Goal: Transaction & Acquisition: Obtain resource

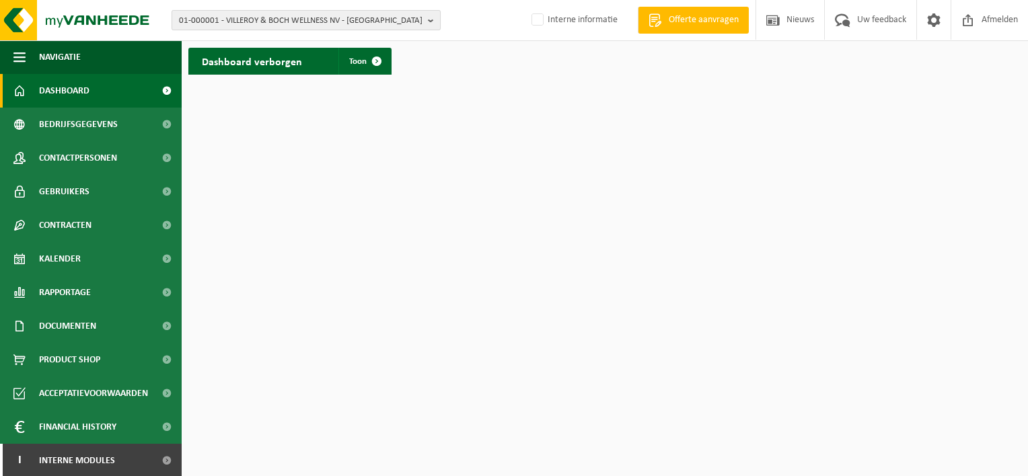
click at [433, 17] on b "button" at bounding box center [434, 20] width 12 height 19
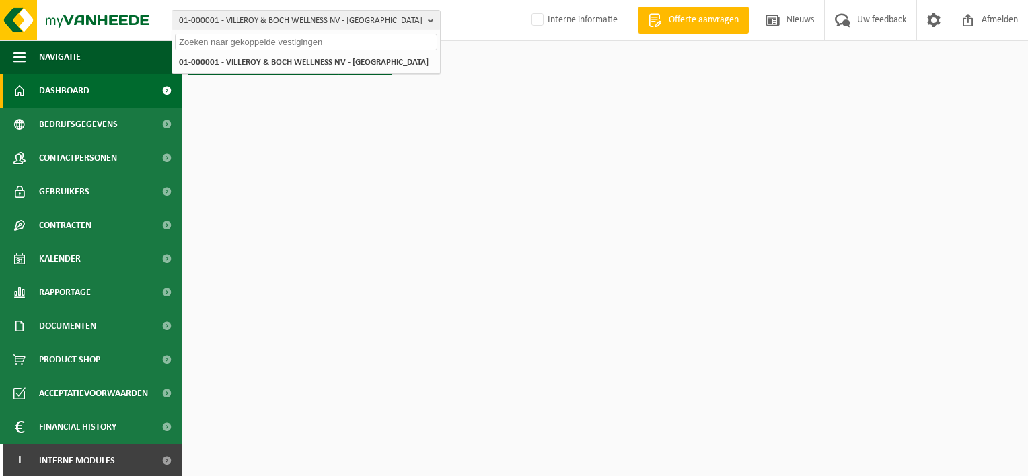
click at [332, 42] on input "text" at bounding box center [306, 42] width 262 height 17
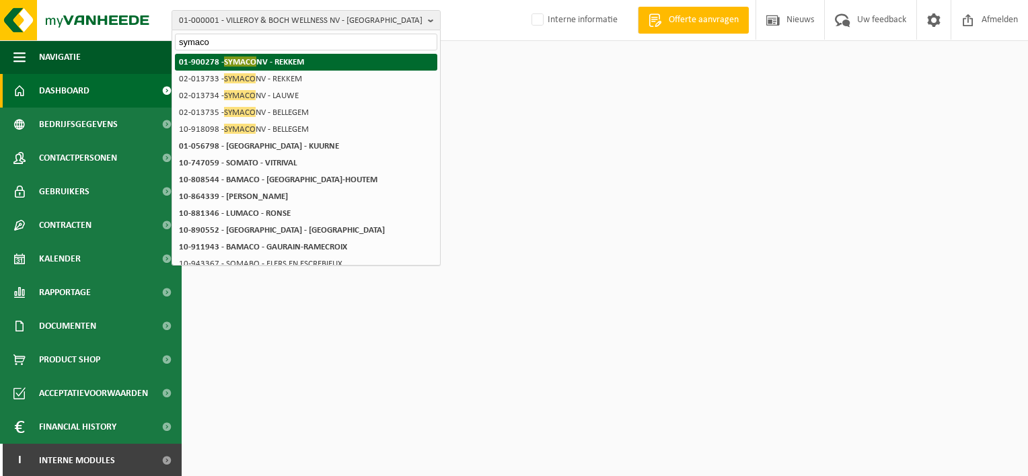
type input "symaco"
click at [279, 61] on strong "01-900278 - SYMACO NV - REKKEM" at bounding box center [241, 62] width 125 height 10
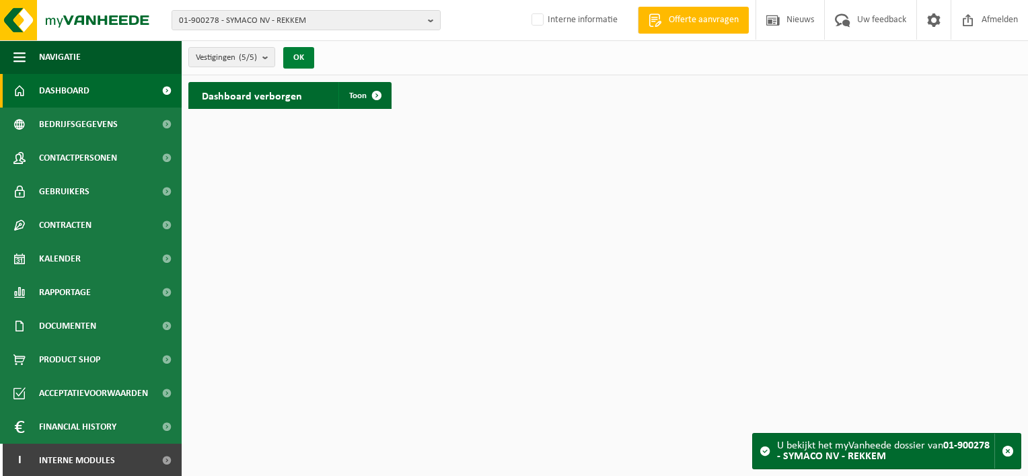
click at [294, 54] on button "OK" at bounding box center [298, 58] width 31 height 22
click at [359, 96] on span "Toon" at bounding box center [357, 96] width 17 height 9
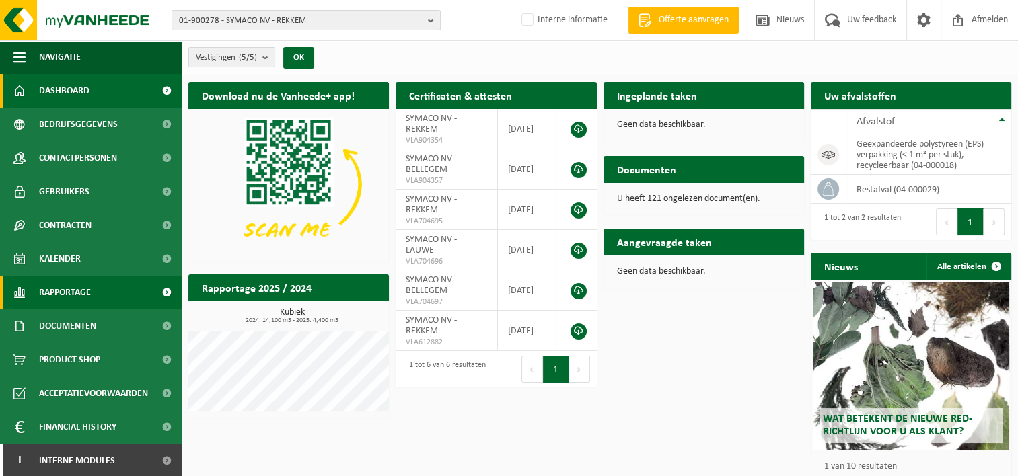
click at [67, 292] on span "Rapportage" at bounding box center [65, 293] width 52 height 34
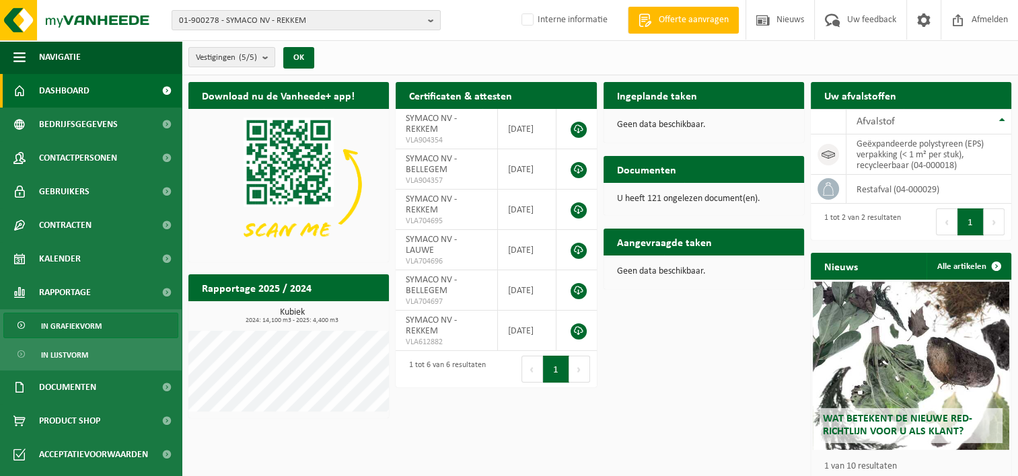
click at [73, 325] on span "In grafiekvorm" at bounding box center [71, 327] width 61 height 26
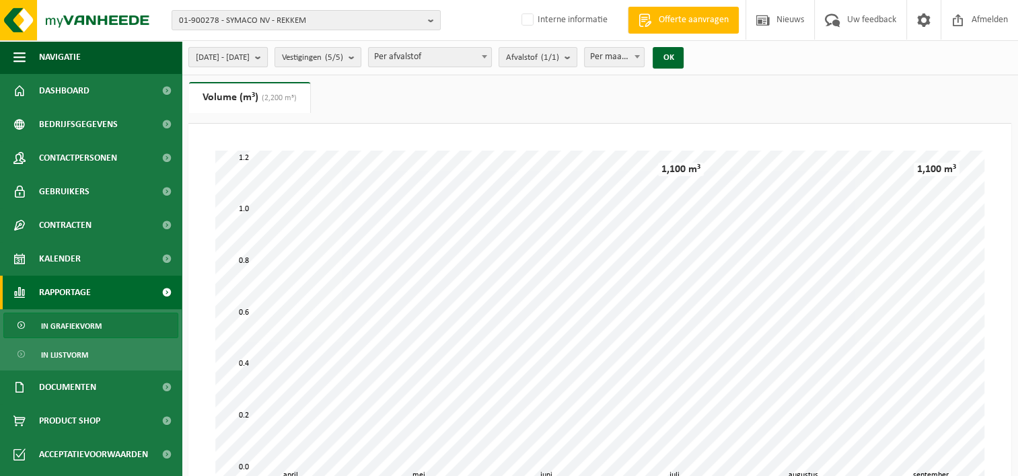
click at [267, 51] on b "submit" at bounding box center [261, 57] width 12 height 19
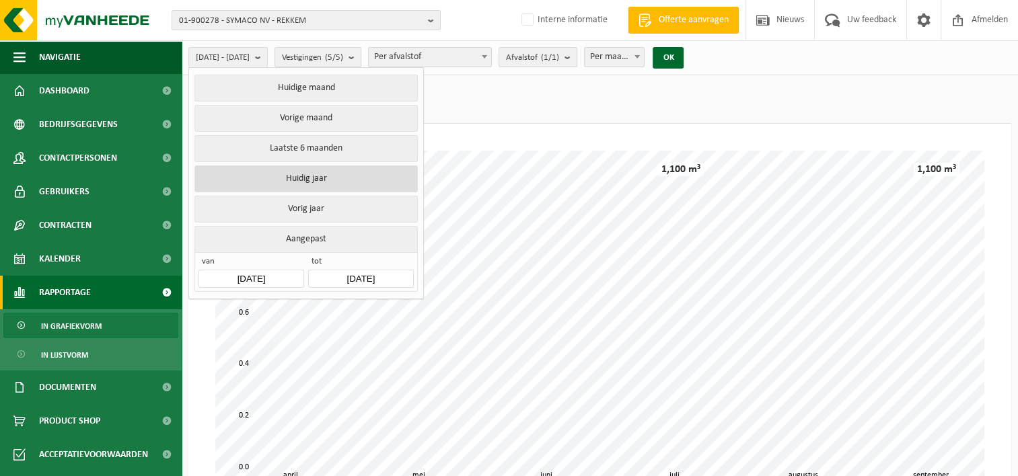
click at [297, 176] on button "Huidig jaar" at bounding box center [305, 179] width 223 height 27
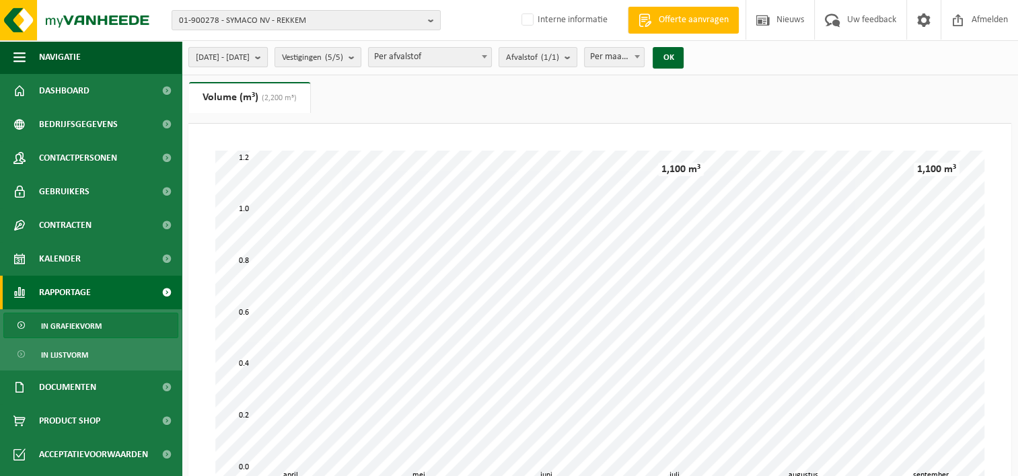
click at [267, 57] on b "submit" at bounding box center [261, 57] width 12 height 19
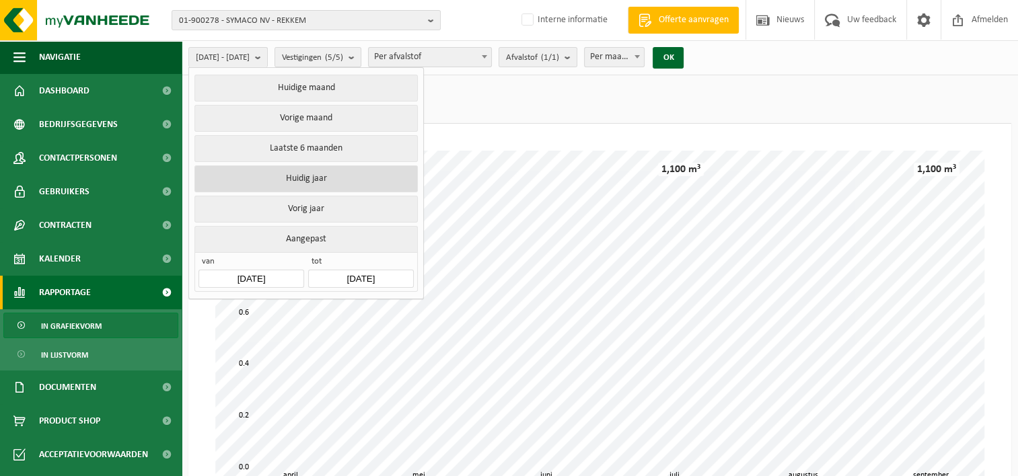
click at [299, 175] on button "Huidig jaar" at bounding box center [305, 179] width 223 height 27
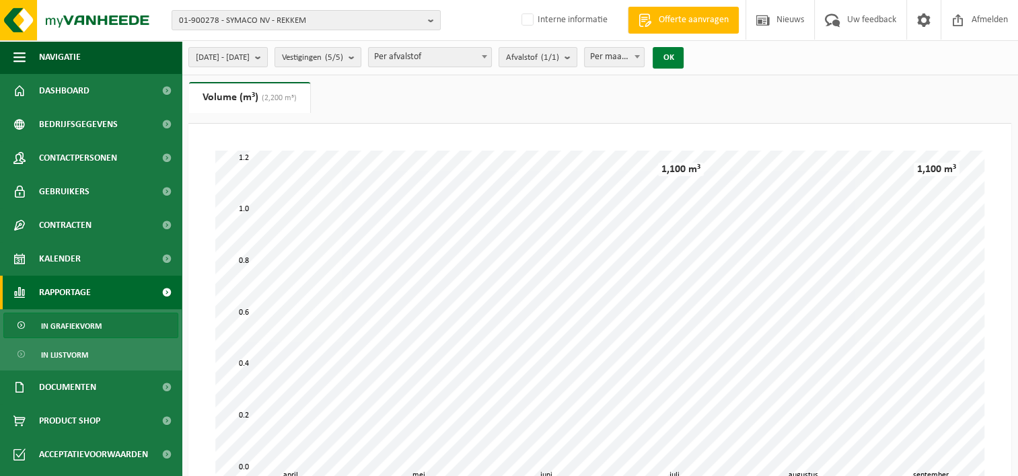
click at [684, 52] on button "OK" at bounding box center [668, 58] width 31 height 22
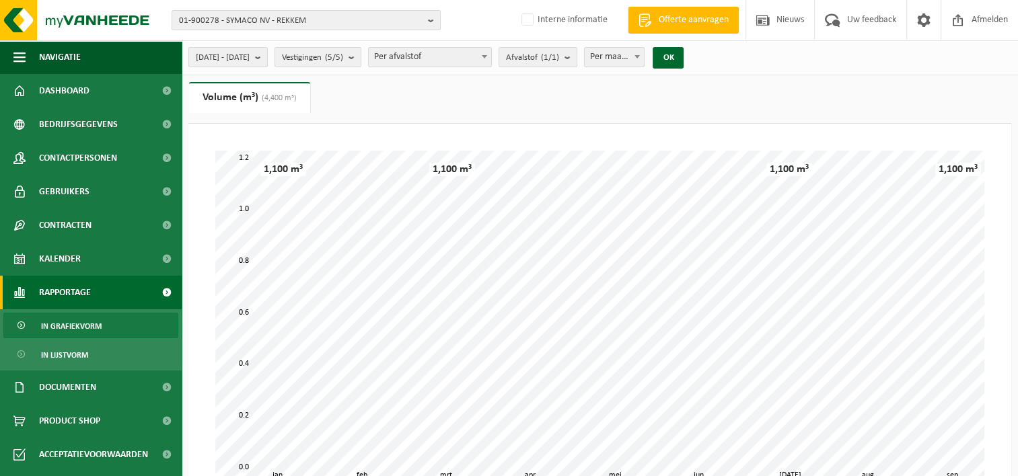
scroll to position [67, 0]
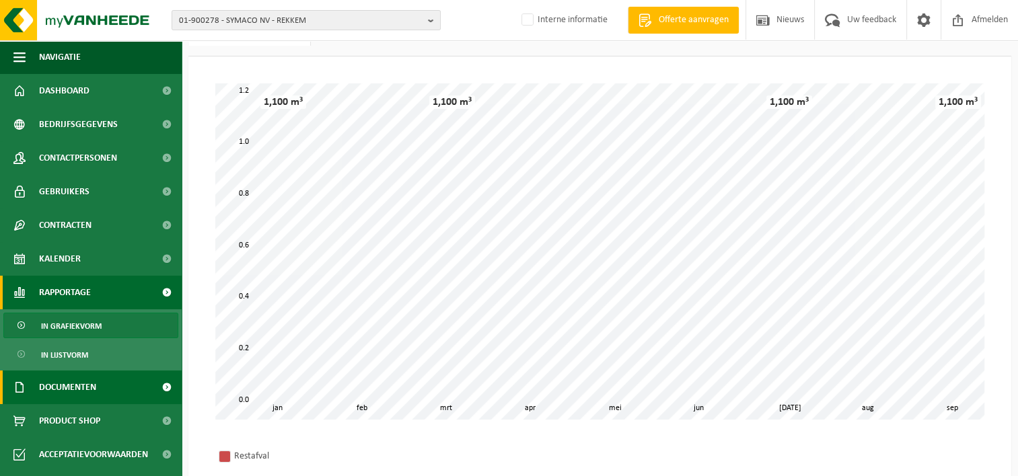
click at [74, 387] on span "Documenten" at bounding box center [67, 388] width 57 height 34
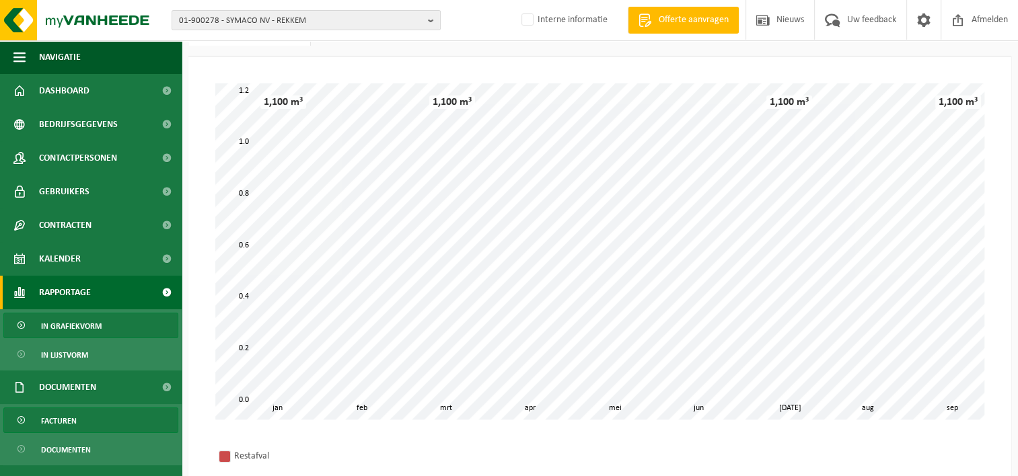
click at [61, 417] on span "Facturen" at bounding box center [59, 421] width 36 height 26
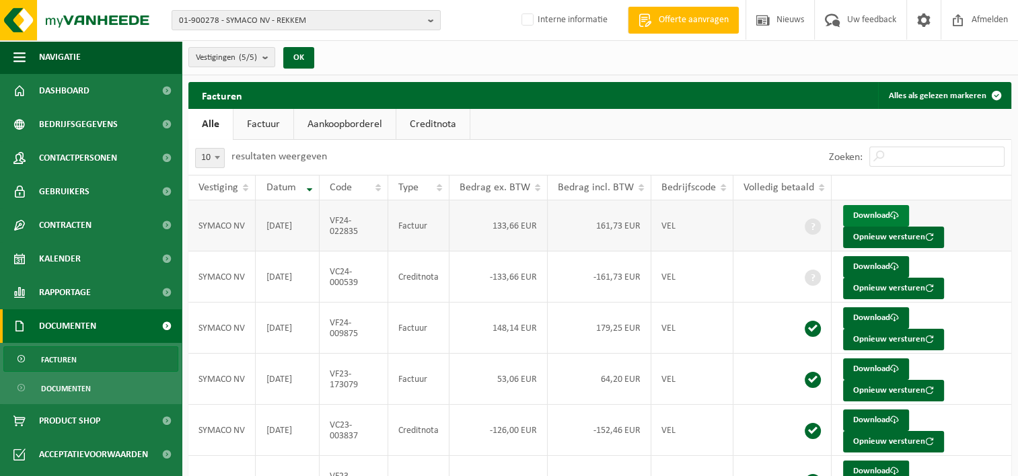
click at [857, 211] on link "Download" at bounding box center [876, 216] width 66 height 22
click at [511, 129] on ul "Alle Factuur Aankoopborderel Creditnota" at bounding box center [599, 124] width 823 height 31
click at [257, 123] on link "Factuur" at bounding box center [263, 124] width 60 height 31
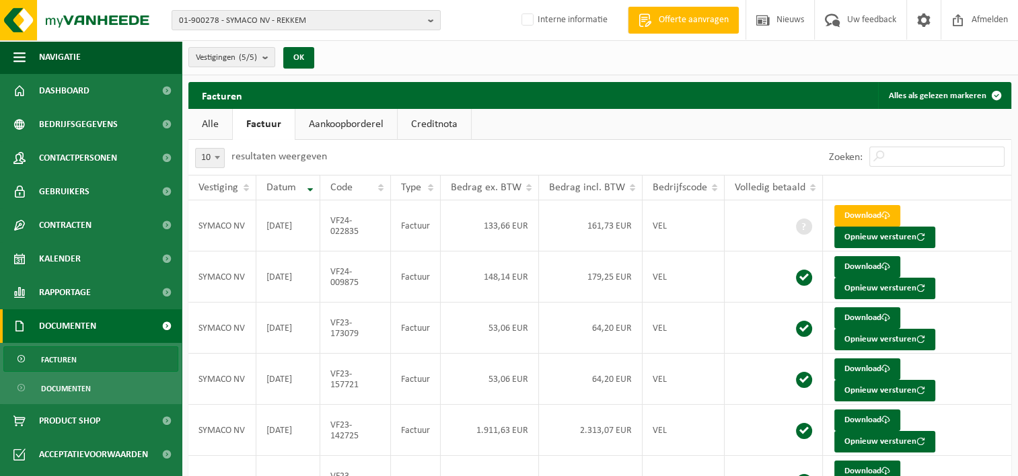
click at [62, 359] on span "Facturen" at bounding box center [59, 360] width 36 height 26
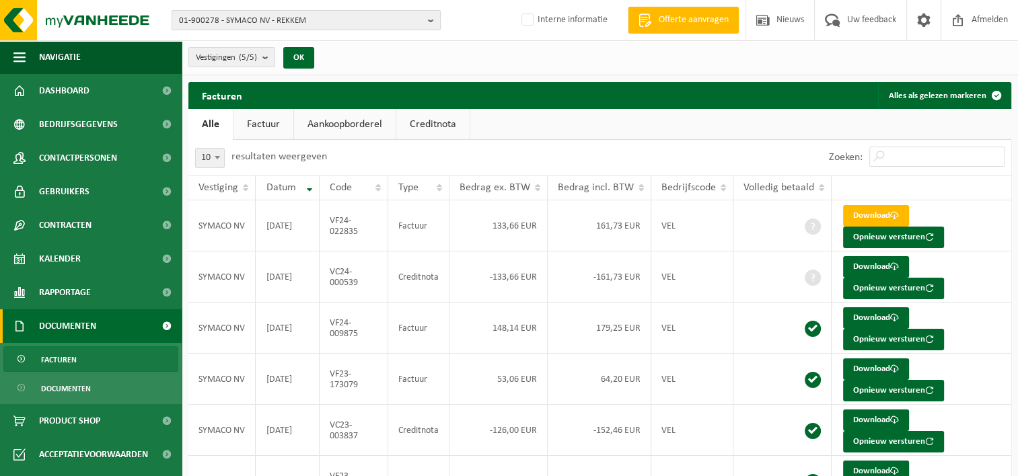
click at [430, 17] on b "button" at bounding box center [434, 20] width 12 height 19
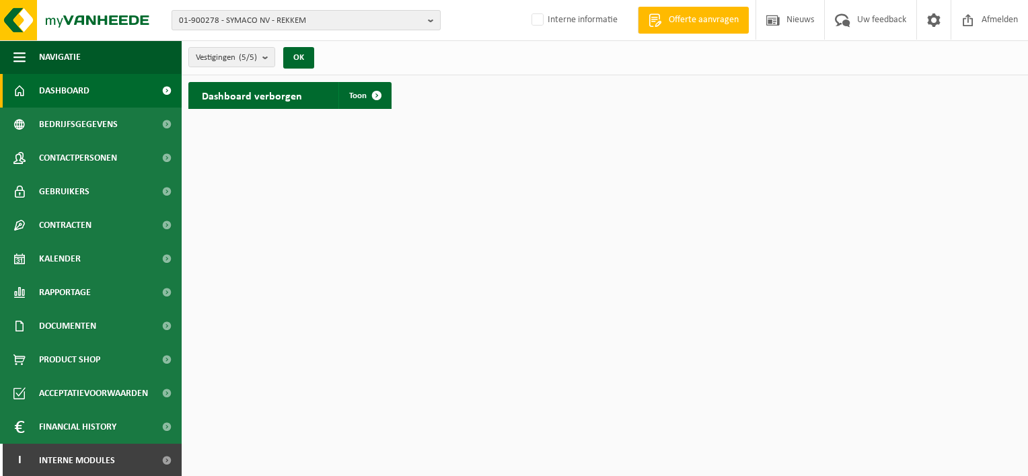
click at [426, 16] on button "01-900278 - SYMACO NV - REKKEM" at bounding box center [306, 20] width 269 height 20
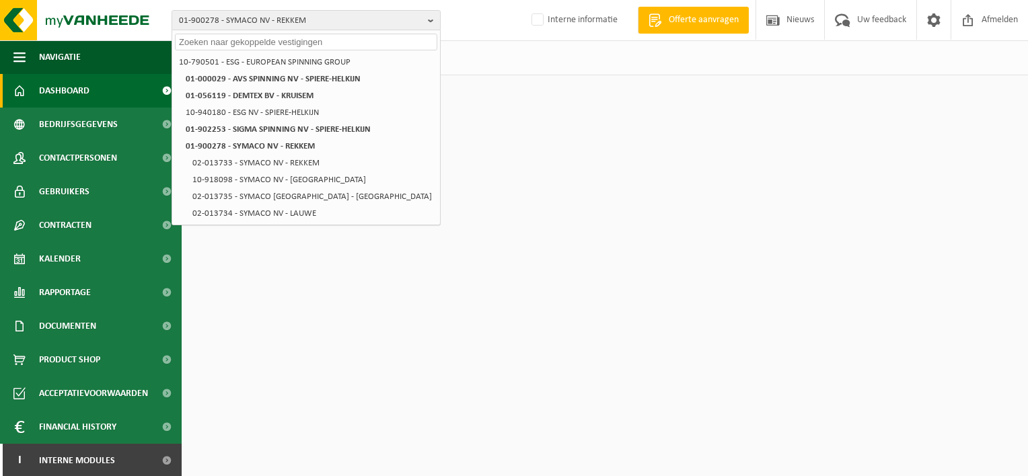
click at [264, 38] on input "text" at bounding box center [306, 42] width 262 height 17
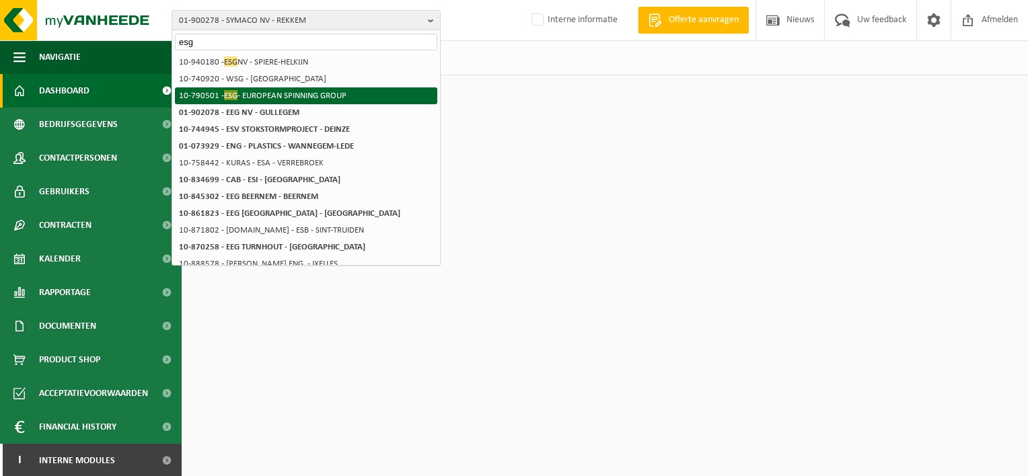
type input "esg"
click at [335, 96] on li "10-790501 - ESG - EUROPEAN SPINNING GROUP" at bounding box center [306, 95] width 262 height 17
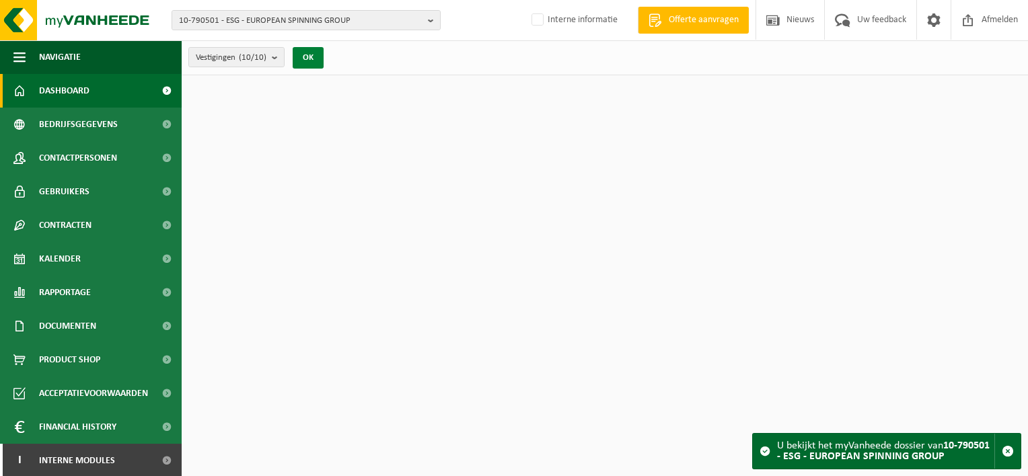
click at [310, 55] on button "OK" at bounding box center [308, 58] width 31 height 22
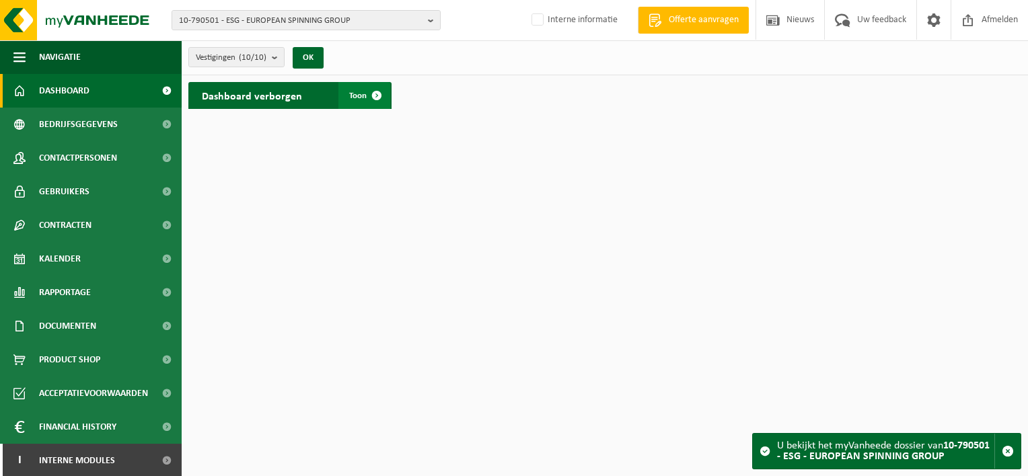
click at [357, 94] on span "Toon" at bounding box center [357, 96] width 17 height 9
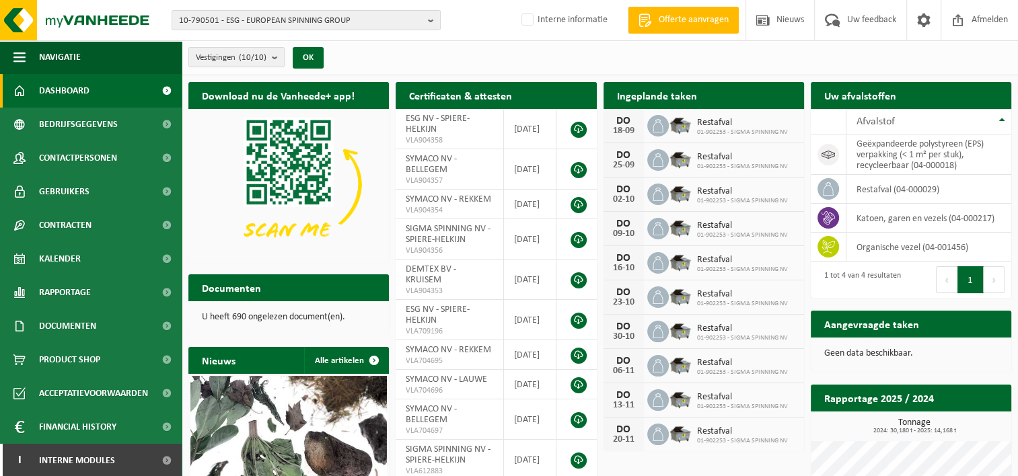
click at [366, 57] on div "Vestigingen (10/10) Alles selecteren Alles deselecteren Actieve selecteren ESG …" at bounding box center [600, 57] width 836 height 35
click at [465, 59] on div "Vestigingen (10/10) Alles selecteren Alles deselecteren Actieve selecteren ESG …" at bounding box center [600, 57] width 836 height 35
click at [382, 63] on div "Vestigingen (10/10) Alles selecteren Alles deselecteren Actieve selecteren ESG …" at bounding box center [600, 57] width 836 height 35
click at [474, 20] on div "10-790501 - ESG - EUROPEAN SPINNING GROUP 10-790501 - ESG - EUROPEAN SPINNING G…" at bounding box center [509, 20] width 1018 height 41
click at [431, 19] on b "button" at bounding box center [434, 20] width 12 height 19
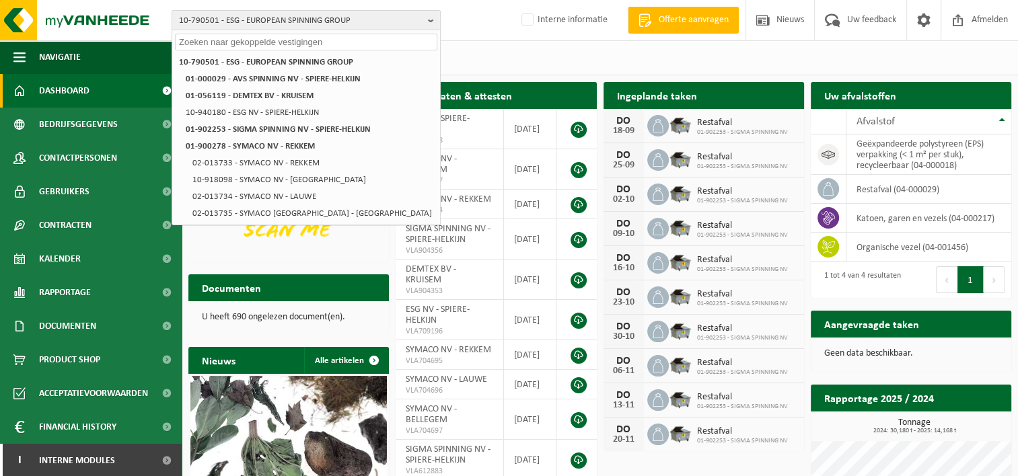
click at [431, 19] on b "button" at bounding box center [434, 20] width 12 height 19
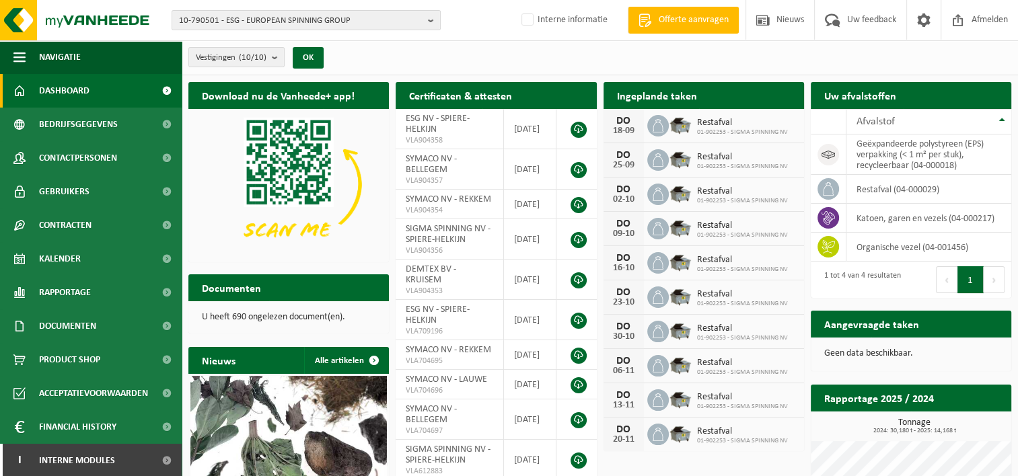
click at [456, 17] on div "10-790501 - ESG - EUROPEAN SPINNING GROUP 10-790501 - ESG - EUROPEAN SPINNING G…" at bounding box center [509, 20] width 1018 height 41
click at [409, 57] on div "Vestigingen (10/10) Alles selecteren Alles deselecteren Actieve selecteren ESG …" at bounding box center [600, 57] width 836 height 35
click at [390, 60] on div "Vestigingen (10/10) Alles selecteren Alles deselecteren Actieve selecteren ESG …" at bounding box center [600, 57] width 836 height 35
click at [437, 62] on div "Vestigingen (10/10) Alles selecteren Alles deselecteren Actieve selecteren ESG …" at bounding box center [600, 57] width 836 height 35
click at [435, 53] on div "Vestigingen (10/10) Alles selecteren Alles deselecteren Actieve selecteren ESG …" at bounding box center [600, 57] width 836 height 35
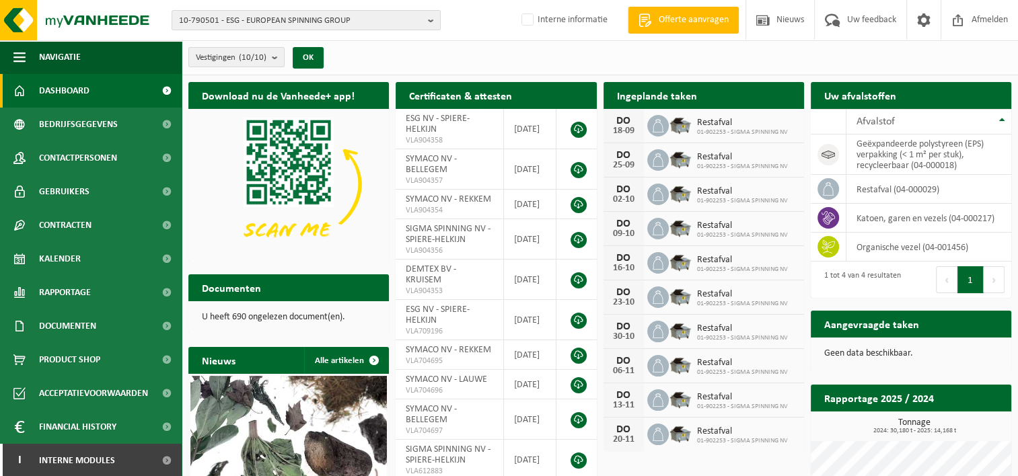
click at [414, 57] on div "Vestigingen (10/10) Alles selecteren Alles deselecteren Actieve selecteren ESG …" at bounding box center [600, 57] width 836 height 35
click at [403, 54] on div "Vestigingen (10/10) Alles selecteren Alles deselecteren Actieve selecteren ESG …" at bounding box center [600, 57] width 836 height 35
click at [482, 24] on div "10-790501 - ESG - EUROPEAN SPINNING GROUP 10-790501 - ESG - EUROPEAN SPINNING G…" at bounding box center [509, 20] width 1018 height 41
click at [467, 55] on div "Vestigingen (10/10) Alles selecteren Alles deselecteren Actieve selecteren ESG …" at bounding box center [600, 57] width 836 height 35
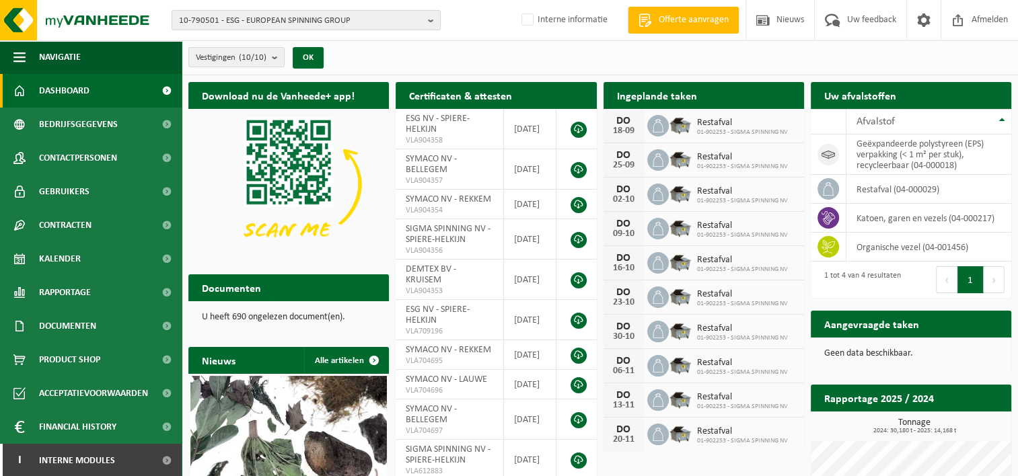
click at [465, 61] on div "Vestigingen (10/10) Alles selecteren Alles deselecteren Actieve selecteren ESG …" at bounding box center [600, 57] width 836 height 35
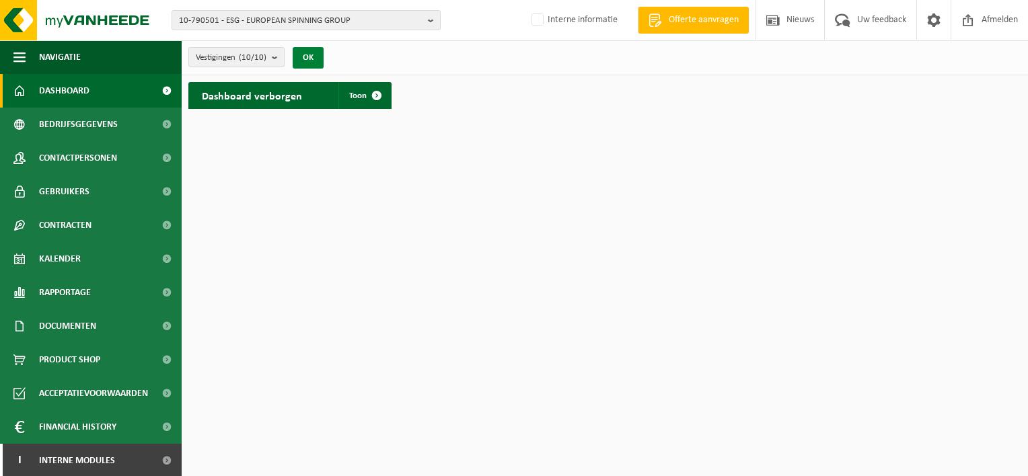
click at [306, 57] on button "OK" at bounding box center [308, 58] width 31 height 22
click at [355, 94] on span "Toon" at bounding box center [357, 96] width 17 height 9
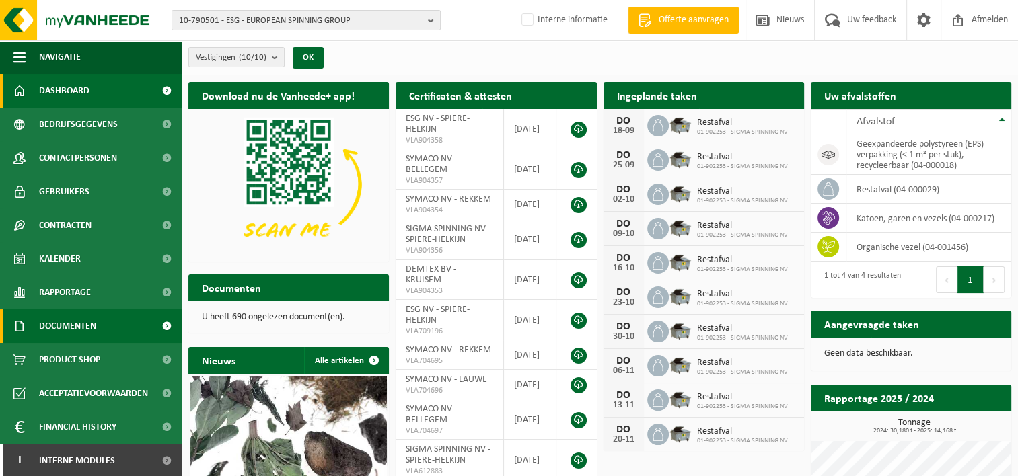
click at [63, 329] on span "Documenten" at bounding box center [67, 327] width 57 height 34
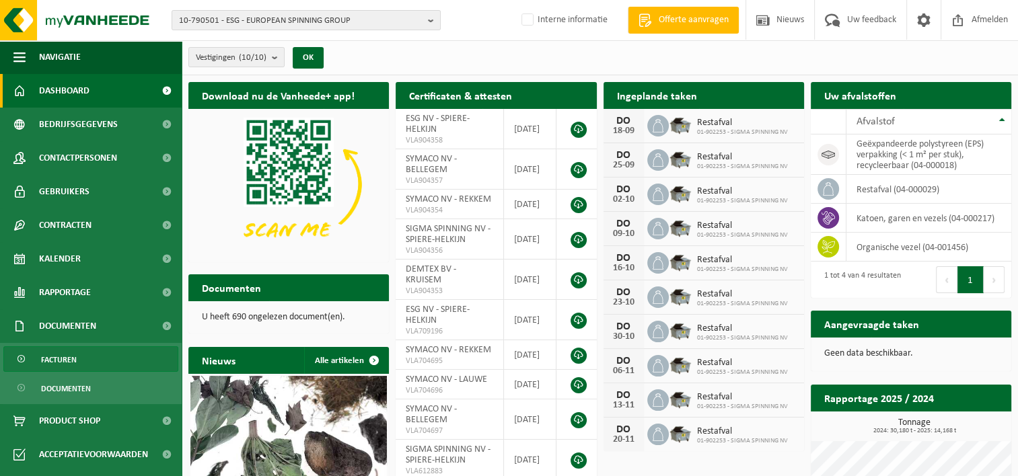
click at [57, 365] on span "Facturen" at bounding box center [59, 360] width 36 height 26
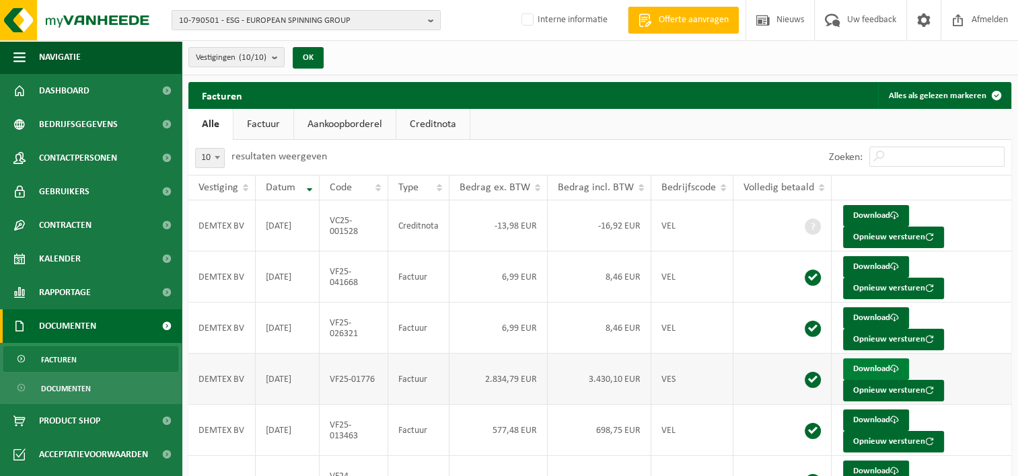
click at [855, 369] on link "Download" at bounding box center [876, 370] width 66 height 22
click at [509, 326] on td "6,99 EUR" at bounding box center [498, 328] width 98 height 51
click at [851, 315] on link "Download" at bounding box center [876, 319] width 66 height 22
click at [857, 267] on link "Download" at bounding box center [876, 267] width 66 height 22
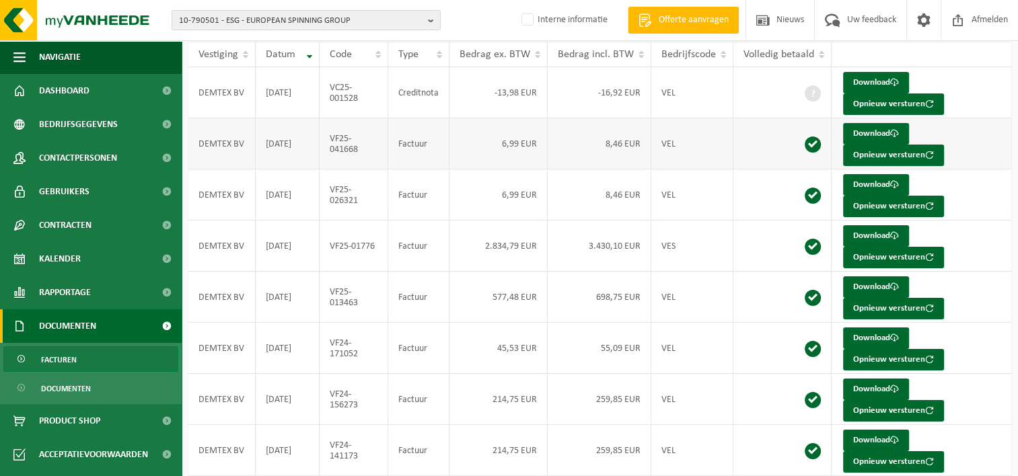
scroll to position [135, 0]
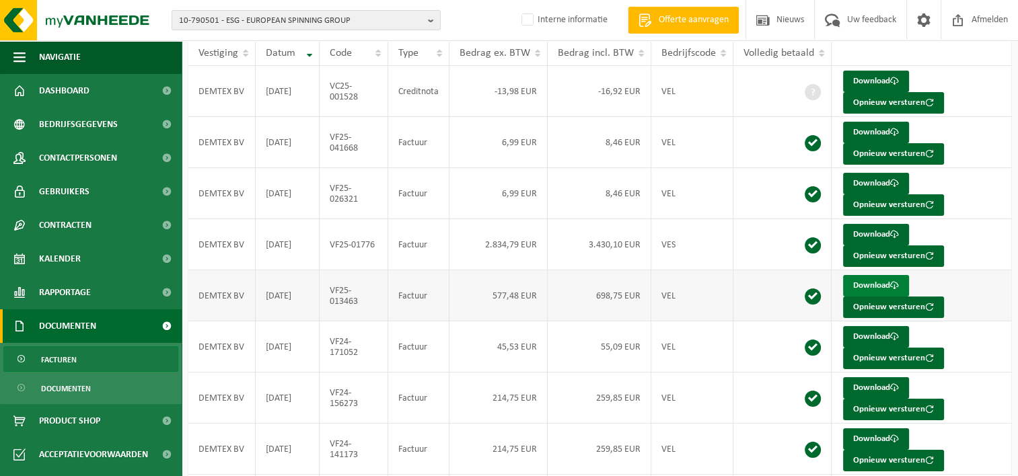
click at [858, 284] on link "Download" at bounding box center [876, 286] width 66 height 22
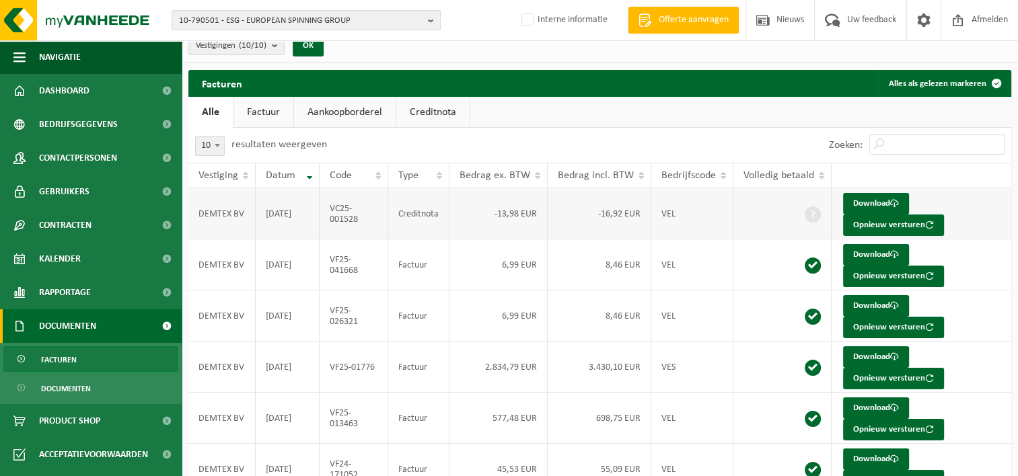
scroll to position [11, 0]
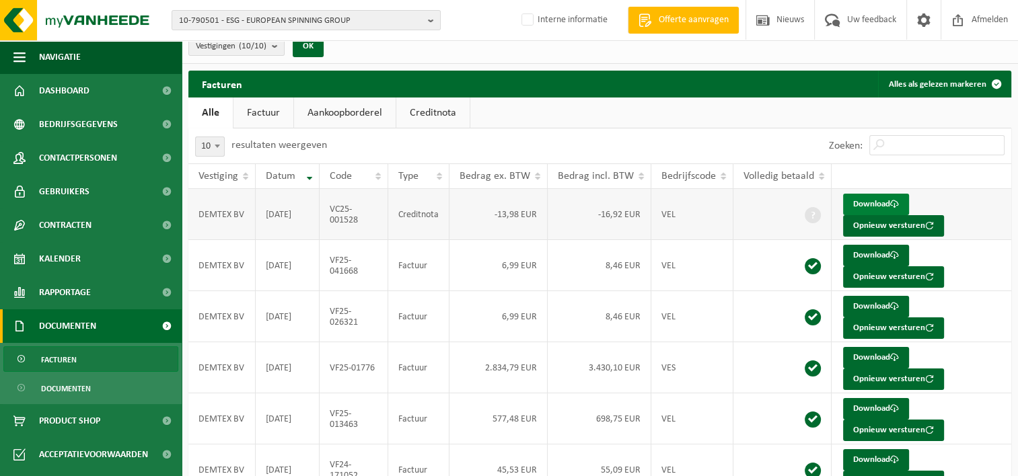
click at [854, 202] on link "Download" at bounding box center [876, 205] width 66 height 22
click at [565, 140] on div "10 25 50 100 10 resultaten weergeven" at bounding box center [394, 146] width 412 height 35
